Goal: Find specific page/section: Find specific page/section

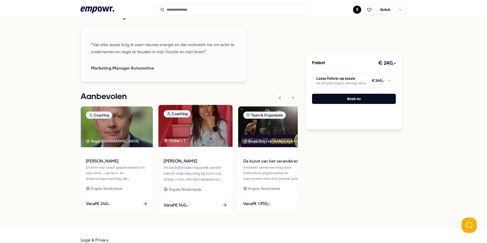
scroll to position [364, 0]
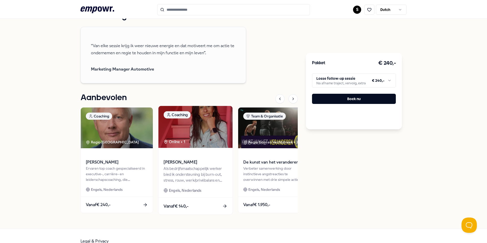
click at [194, 148] on img at bounding box center [196, 127] width 74 height 42
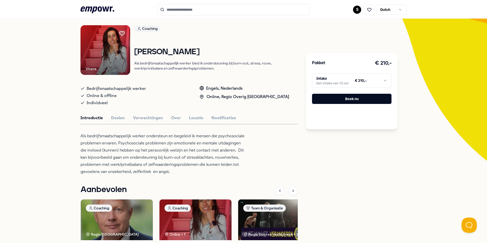
click at [100, 39] on img at bounding box center [106, 50] width 50 height 50
click at [105, 50] on img at bounding box center [106, 50] width 50 height 50
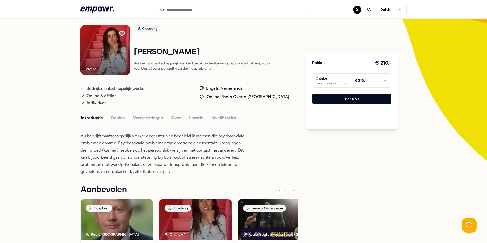
click at [105, 50] on img at bounding box center [106, 50] width 50 height 50
click at [105, 51] on img at bounding box center [106, 50] width 50 height 50
